Goal: Information Seeking & Learning: Check status

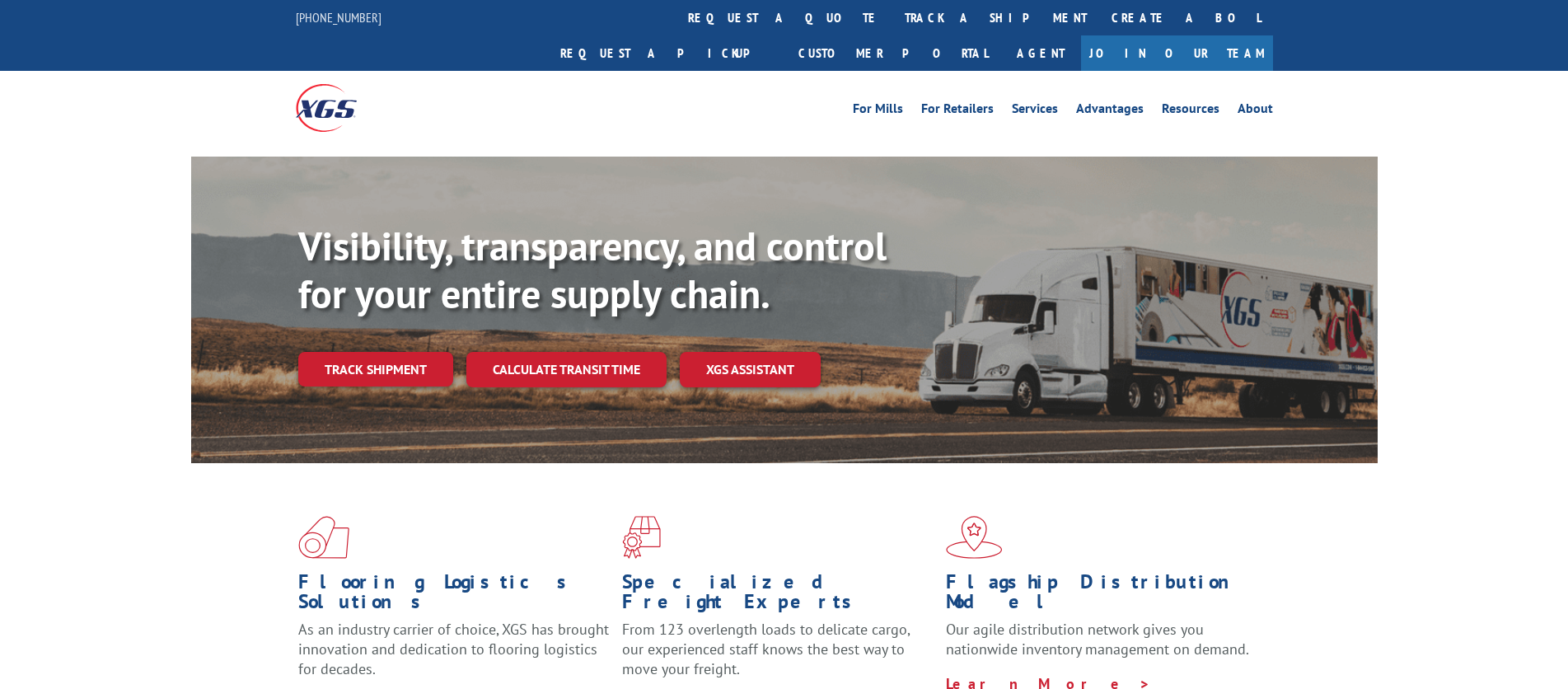
click at [354, 352] on link "Track shipment" at bounding box center [376, 369] width 155 height 35
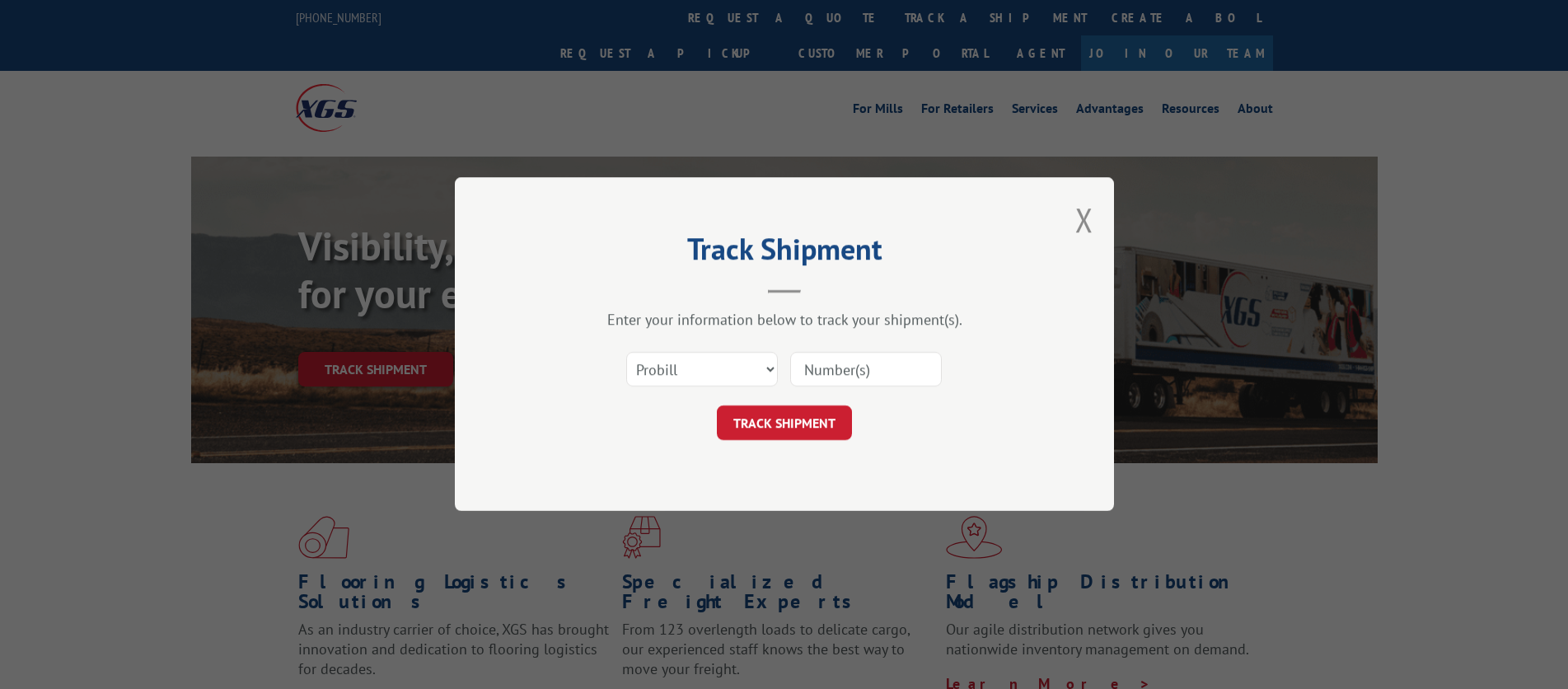
click at [856, 374] on input at bounding box center [865, 370] width 152 height 35
click at [88, 416] on div "Track Shipment Enter your information below to track your shipment(s). Select c…" at bounding box center [784, 344] width 1568 height 689
click at [819, 371] on input at bounding box center [865, 370] width 152 height 35
paste input "17501945"
type input "17501945"
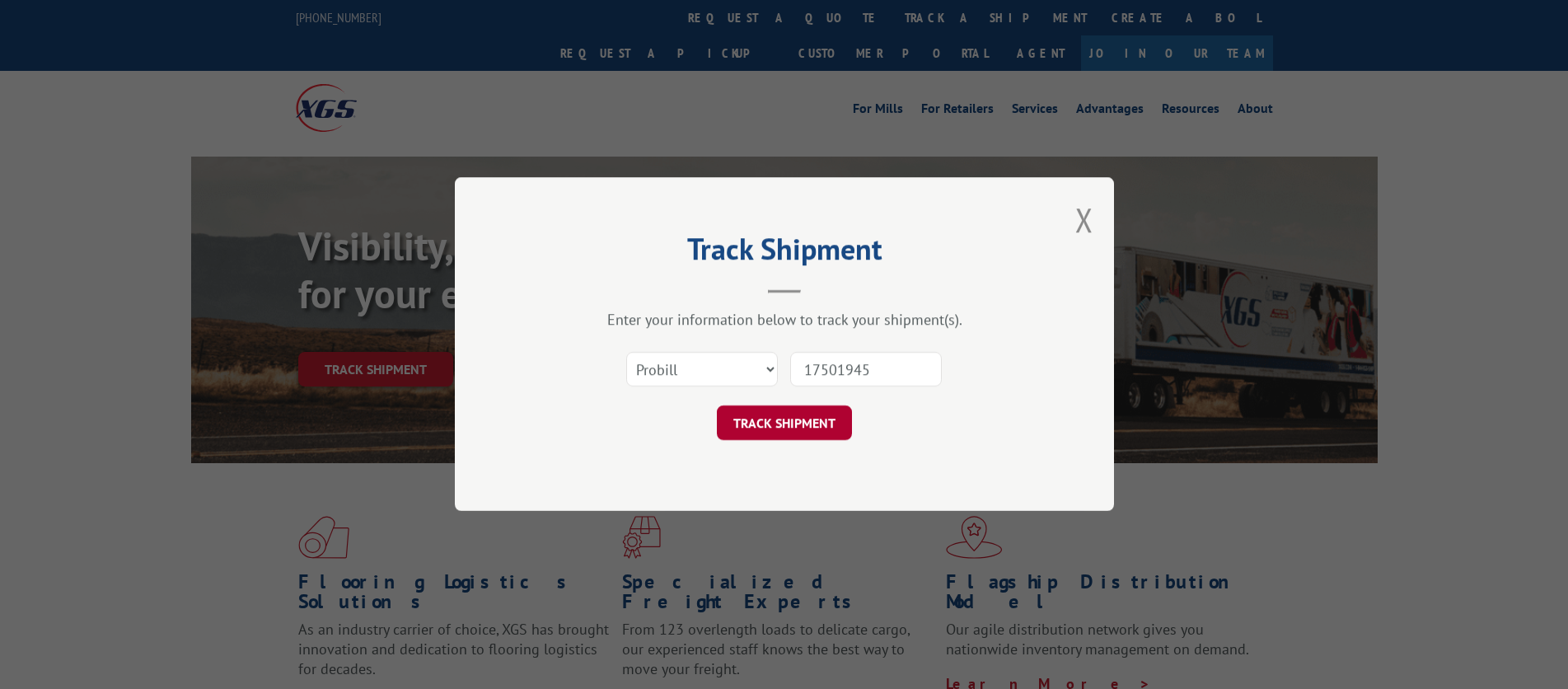
click at [791, 426] on button "TRACK SHIPMENT" at bounding box center [784, 424] width 135 height 35
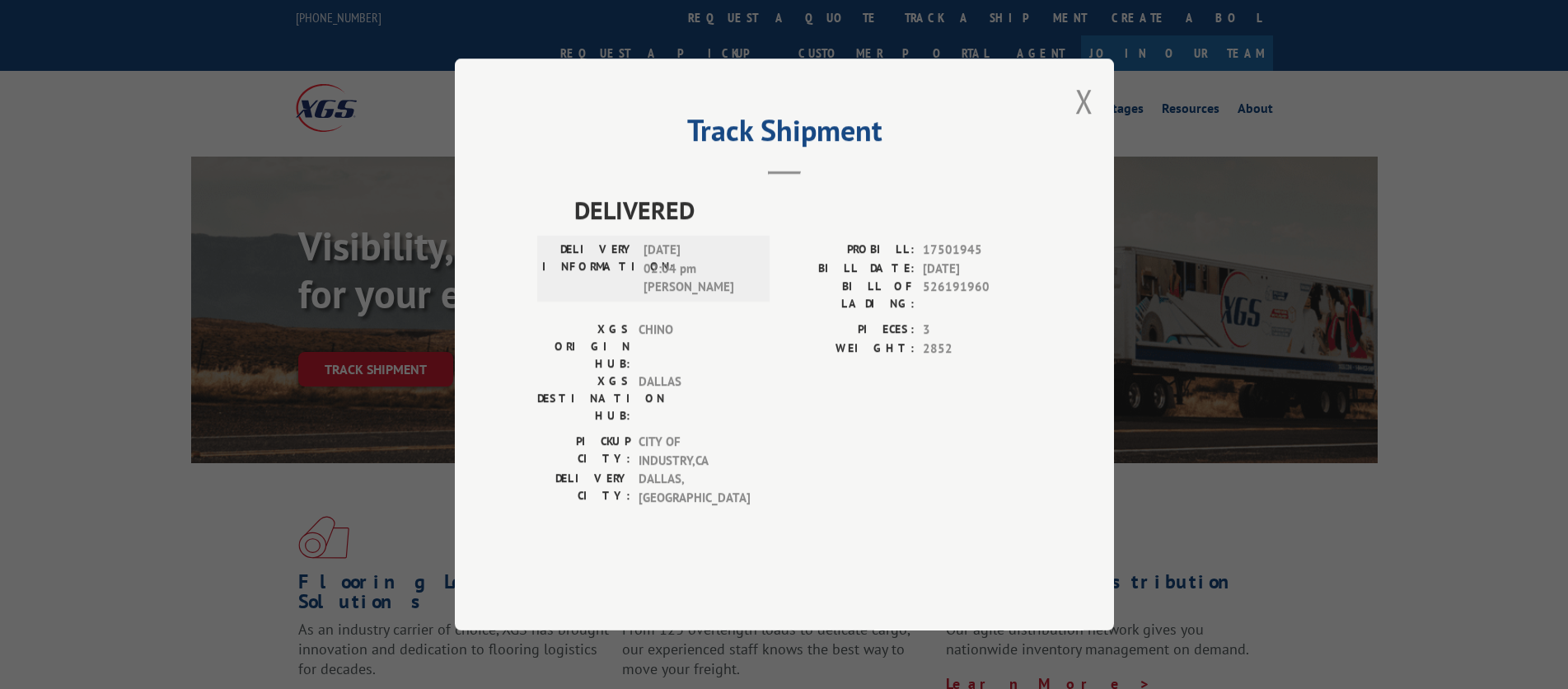
click at [109, 372] on div "Track Shipment DELIVERED DELIVERY INFORMATION: [DATE] 02:04 pm [PERSON_NAME]: 1…" at bounding box center [784, 344] width 1568 height 689
click at [1084, 123] on button "Close modal" at bounding box center [1085, 100] width 18 height 43
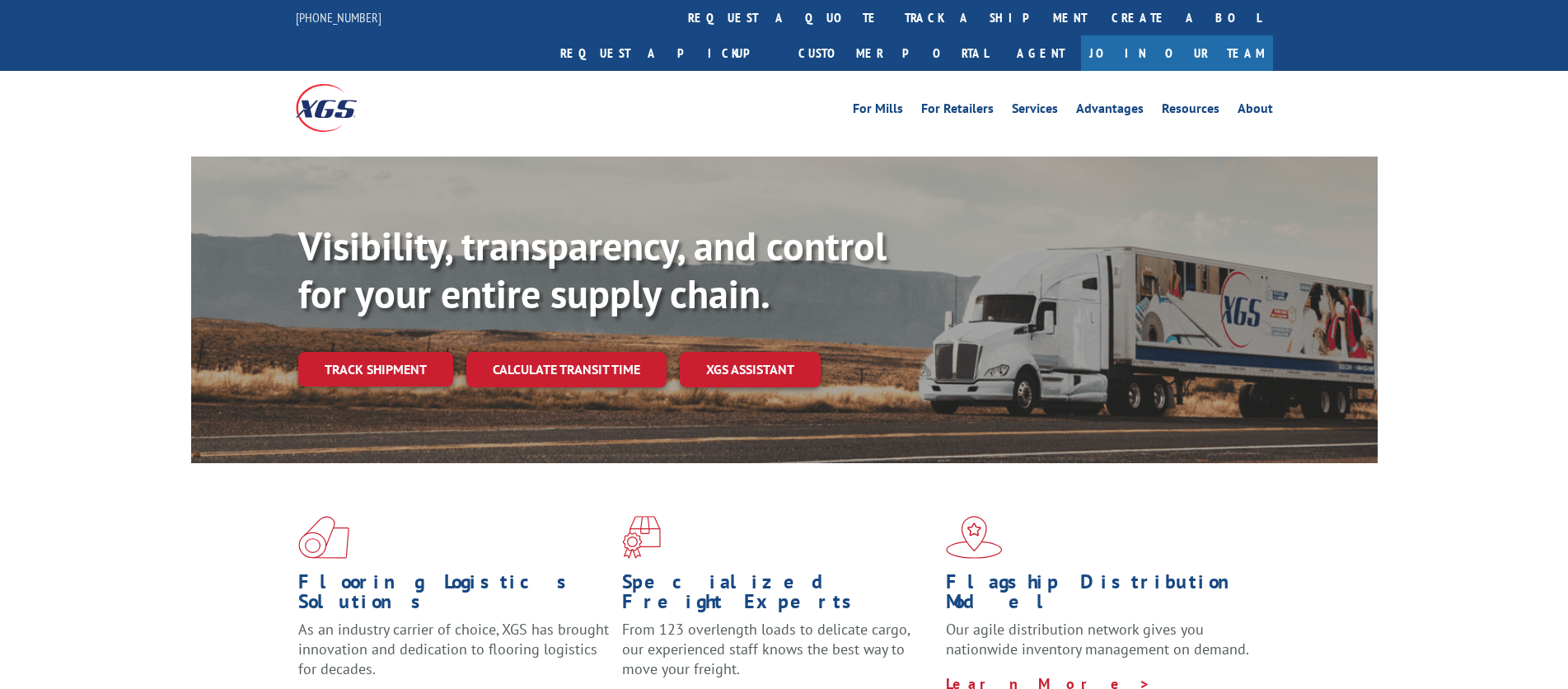
click at [74, 231] on div "Visibility, transparency, and control for your entire supply chain. Track shipm…" at bounding box center [784, 326] width 1568 height 339
click at [112, 463] on div "Flooring Logistics Solutions As an industry carrier of choice, XGS has brought …" at bounding box center [784, 629] width 1568 height 332
click at [365, 352] on link "Track shipment" at bounding box center [376, 369] width 155 height 35
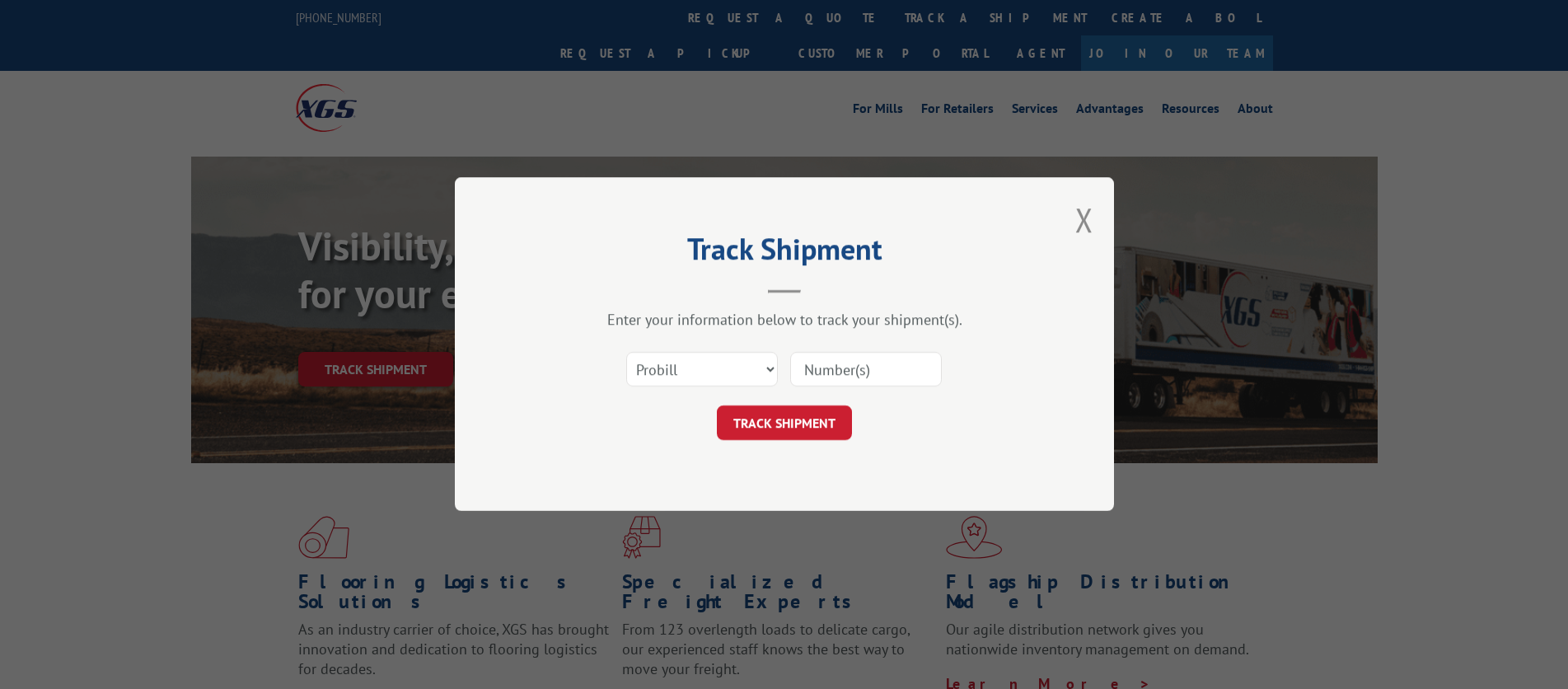
drag, startPoint x: 16, startPoint y: 325, endPoint x: 97, endPoint y: 315, distance: 81.6
click at [16, 325] on div "Track Shipment Enter your information below to track your shipment(s). Select c…" at bounding box center [784, 344] width 1568 height 689
click at [873, 371] on input at bounding box center [865, 370] width 152 height 35
paste input "17501945"
type input "17501945"
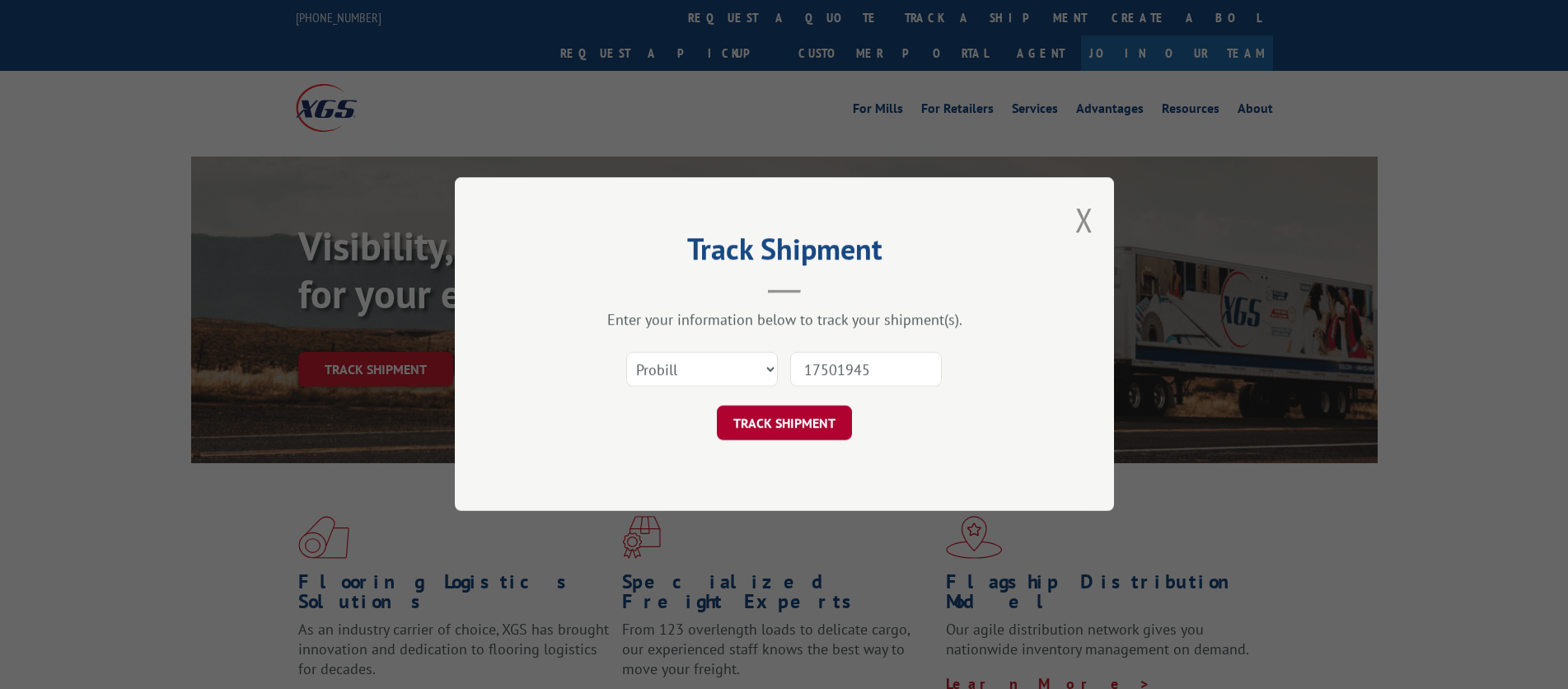
click at [801, 417] on button "TRACK SHIPMENT" at bounding box center [784, 424] width 135 height 35
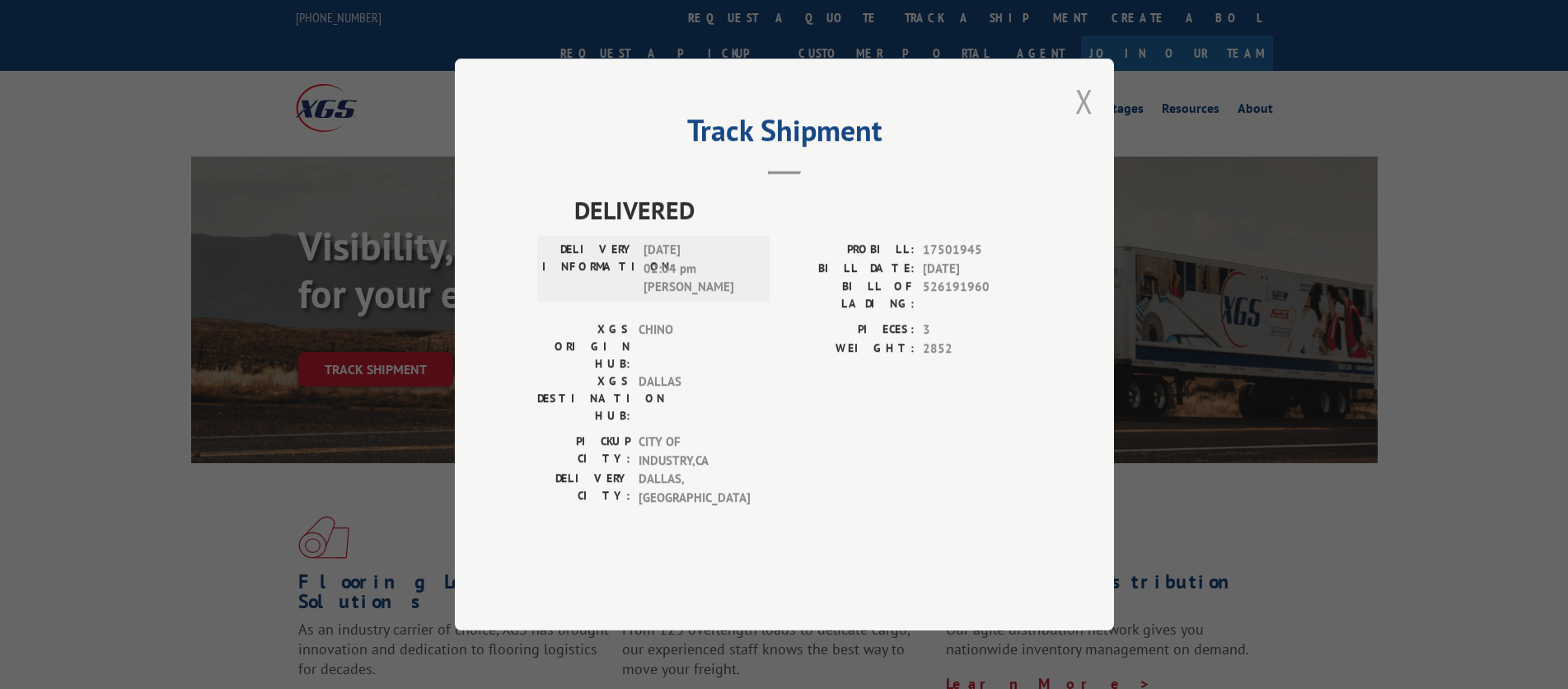
click at [1086, 123] on button "Close modal" at bounding box center [1085, 100] width 18 height 43
